Goal: Task Accomplishment & Management: Use online tool/utility

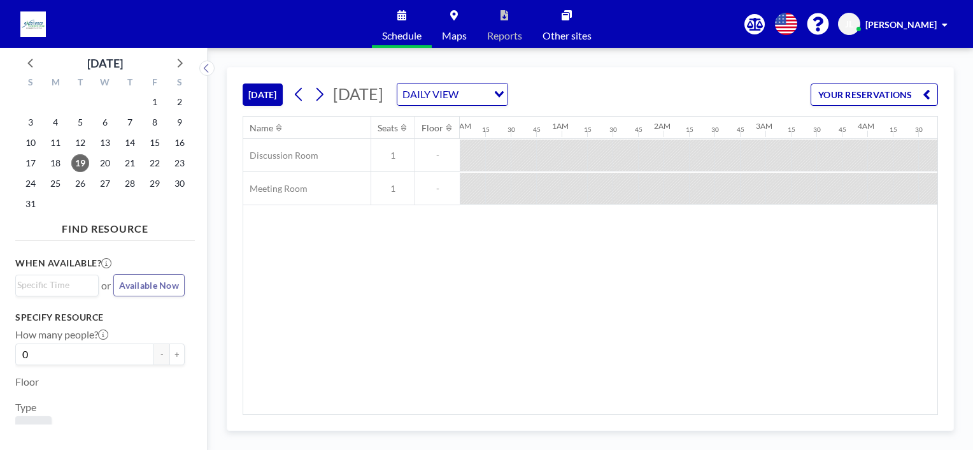
scroll to position [0, 994]
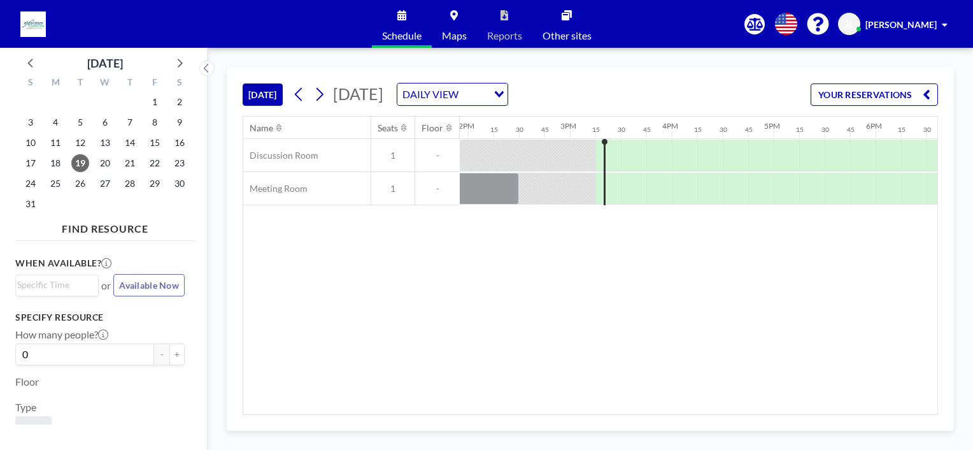
scroll to position [0, 1503]
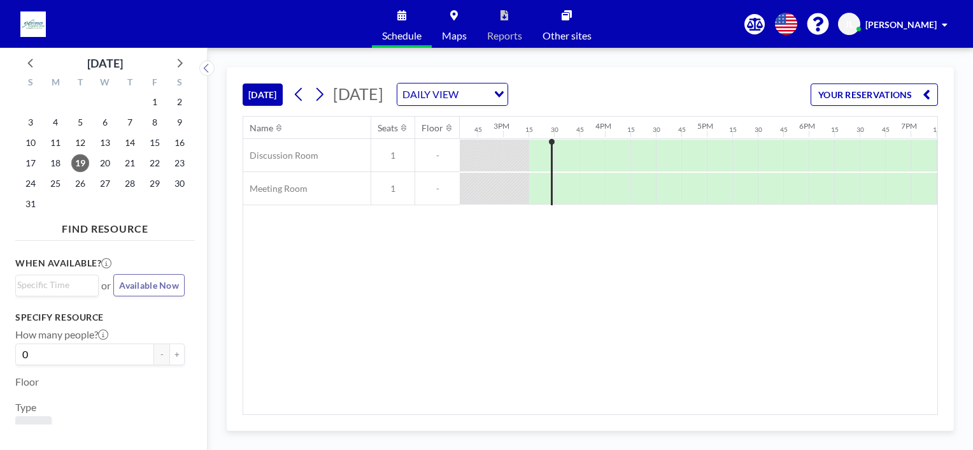
scroll to position [0, 1529]
